Goal: Transaction & Acquisition: Book appointment/travel/reservation

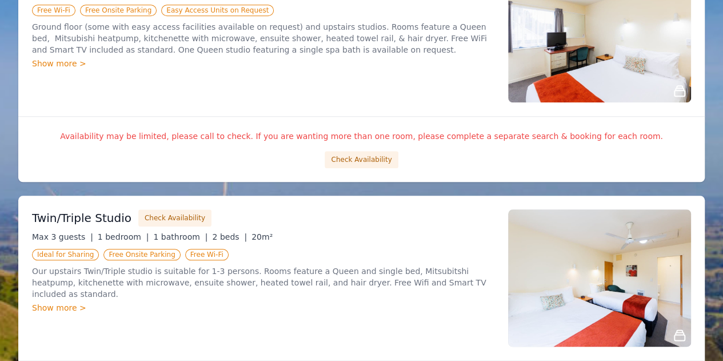
scroll to position [503, 0]
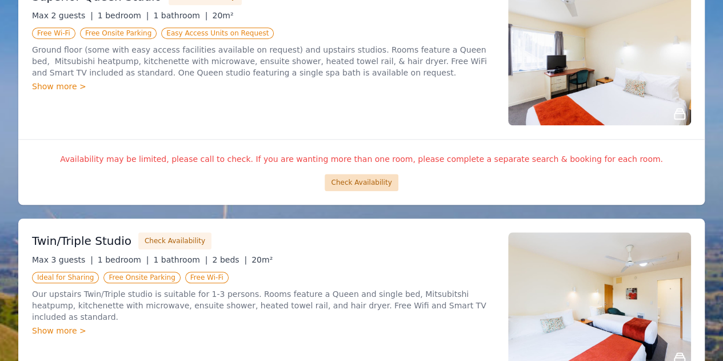
click at [375, 179] on button "Check Availability" at bounding box center [361, 182] width 73 height 17
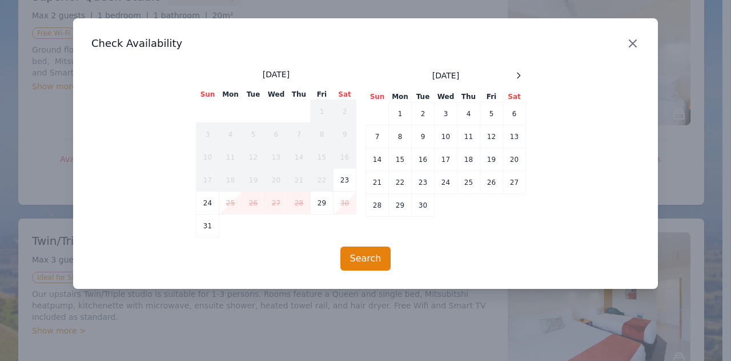
click at [630, 40] on icon "button" at bounding box center [633, 43] width 7 height 7
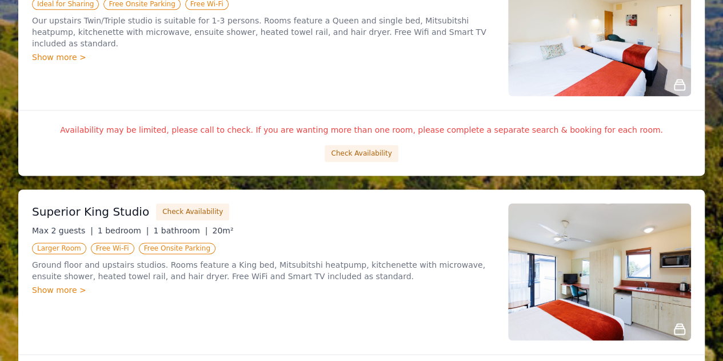
scroll to position [777, 0]
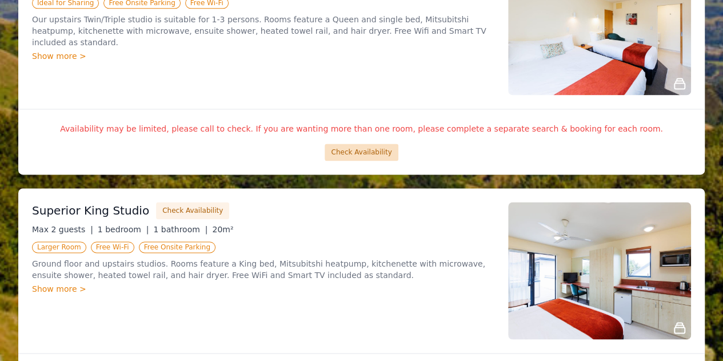
click at [374, 157] on button "Check Availability" at bounding box center [361, 151] width 73 height 17
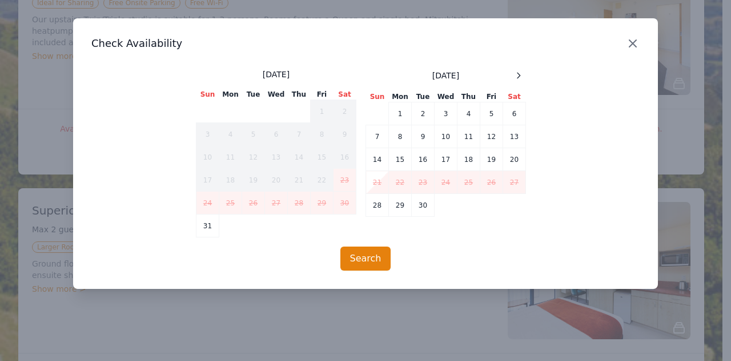
click at [638, 42] on icon "button" at bounding box center [633, 44] width 14 height 14
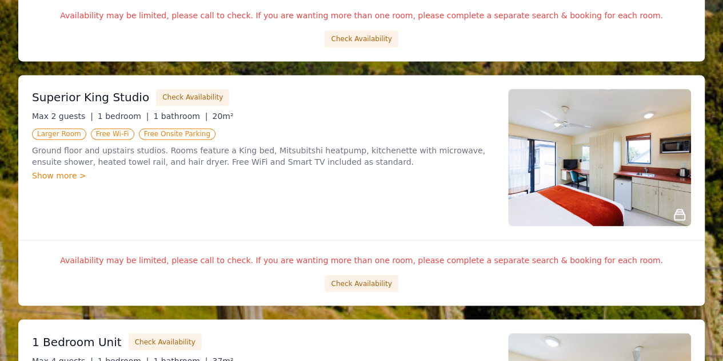
scroll to position [891, 0]
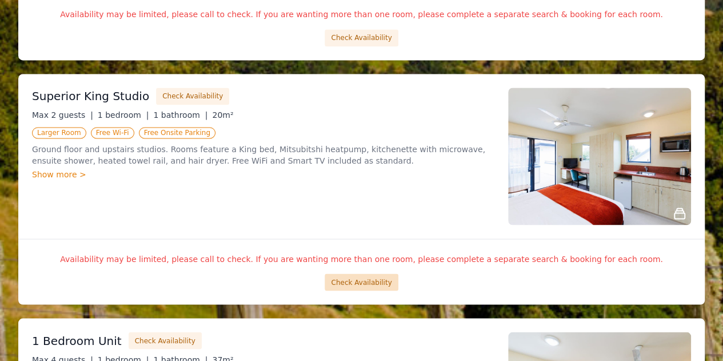
click at [371, 283] on button "Check Availability" at bounding box center [361, 281] width 73 height 17
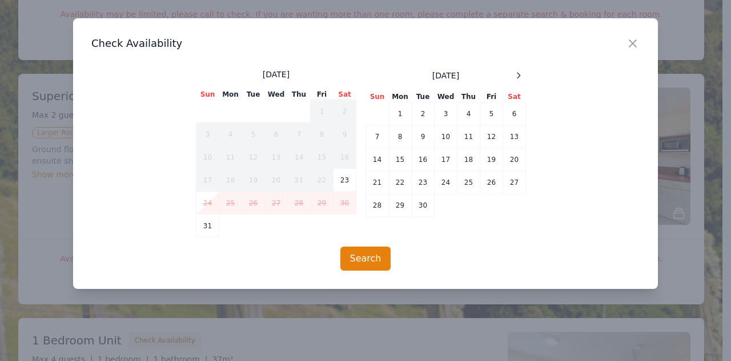
click at [640, 41] on div "Close" at bounding box center [642, 36] width 32 height 36
click at [632, 42] on icon "button" at bounding box center [633, 43] width 7 height 7
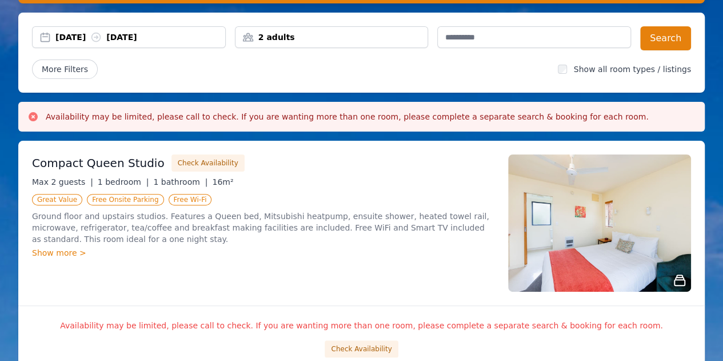
scroll to position [91, 0]
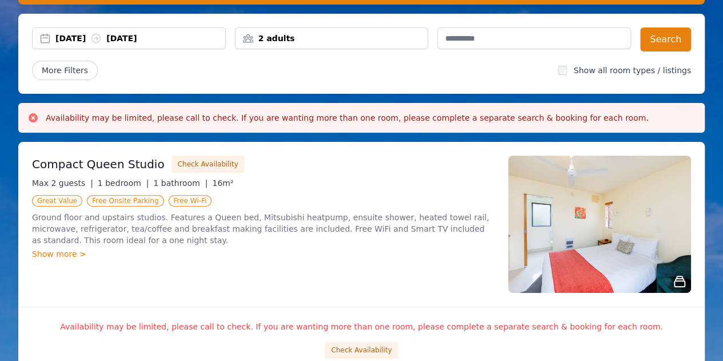
click at [355, 45] on div "2 adults" at bounding box center [332, 38] width 194 height 22
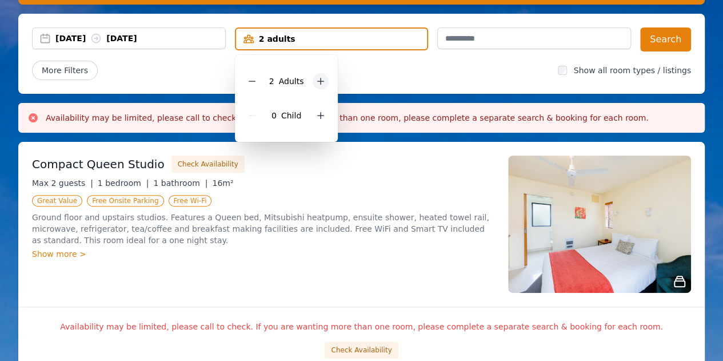
click at [319, 83] on icon at bounding box center [320, 81] width 9 height 9
click at [665, 42] on button "Search" at bounding box center [665, 39] width 51 height 24
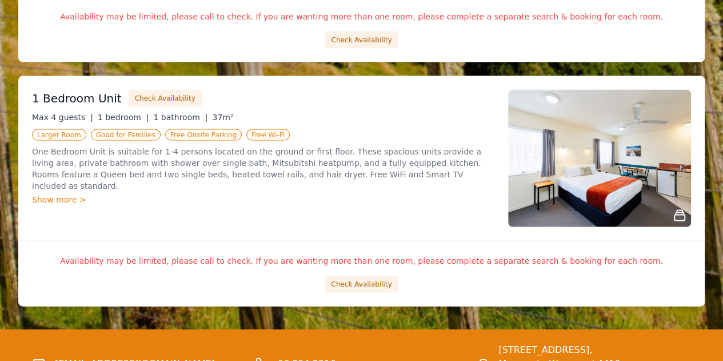
scroll to position [1132, 0]
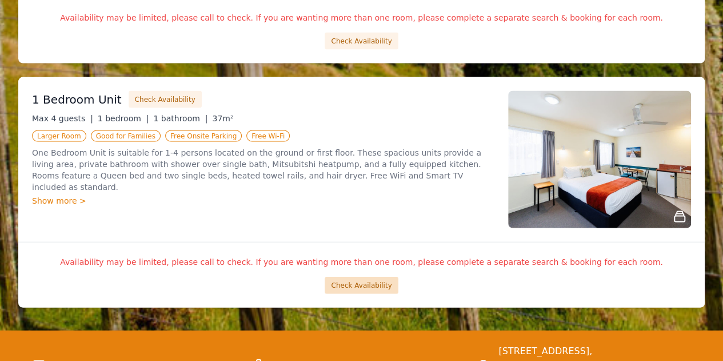
click at [365, 278] on button "Check Availability" at bounding box center [361, 285] width 73 height 17
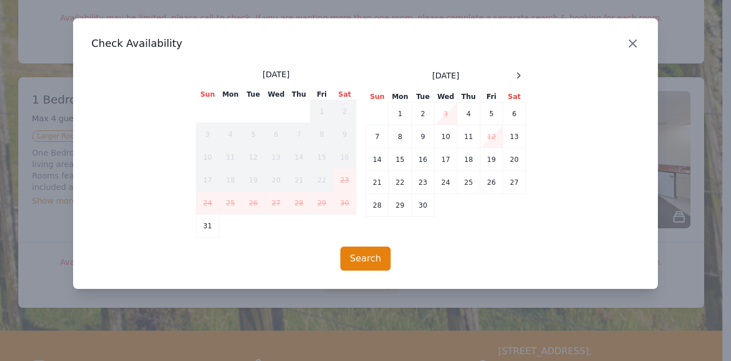
click at [632, 43] on icon "button" at bounding box center [633, 43] width 7 height 7
